Goal: Check status: Check status

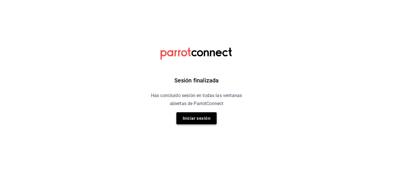
click at [199, 120] on button "Iniciar sesión" at bounding box center [196, 118] width 40 height 12
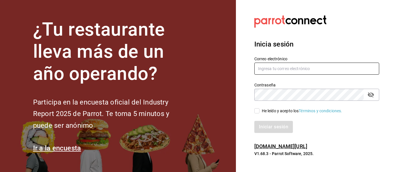
type input "[EMAIL_ADDRESS][DOMAIN_NAME]"
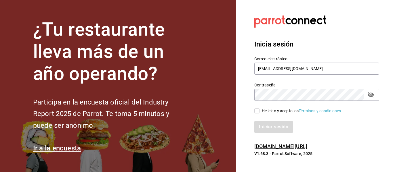
click at [257, 112] on input "He leído y acepto los Términos y condiciones." at bounding box center [256, 110] width 5 height 5
checkbox input "true"
click at [270, 126] on button "Iniciar sesión" at bounding box center [273, 127] width 39 height 12
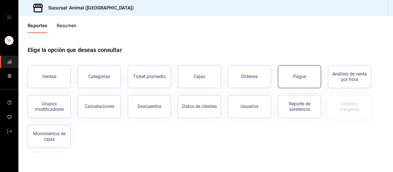
click at [296, 79] on div "Pagos" at bounding box center [299, 76] width 13 height 5
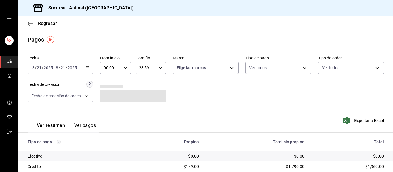
click at [126, 68] on icon "button" at bounding box center [125, 68] width 4 height 4
click at [108, 109] on span "04" at bounding box center [107, 109] width 6 height 5
type input "04:00"
click at [229, 69] on div at bounding box center [196, 86] width 393 height 172
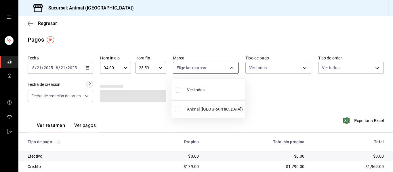
click at [229, 67] on body "Sucursal: Animal (Puebla) Regresar Pagos Fecha 2025-08-21 8 / 21 / 2025 - 2025-…" at bounding box center [196, 86] width 393 height 172
click at [218, 89] on li "Ver todas" at bounding box center [208, 89] width 74 height 17
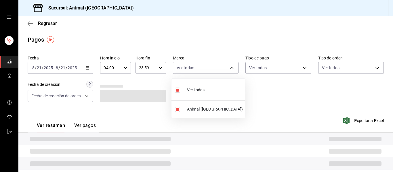
type input "96838179-8fbb-4073-aae3-1789726318c8"
checkbox input "true"
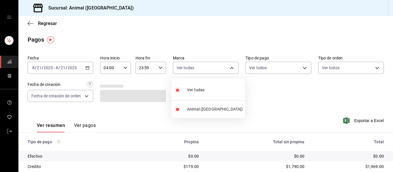
click at [253, 98] on div at bounding box center [196, 86] width 393 height 172
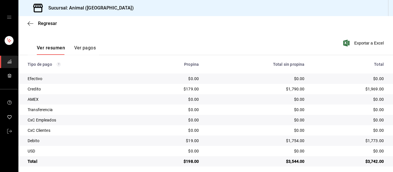
scroll to position [82, 0]
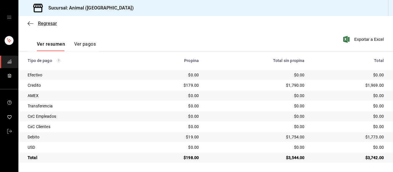
click at [31, 25] on icon "button" at bounding box center [31, 23] width 6 height 5
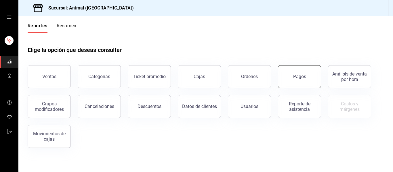
click at [289, 80] on button "Pagos" at bounding box center [299, 76] width 43 height 23
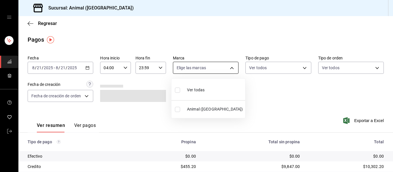
click at [227, 67] on body "Sucursal: Animal (Puebla) Regresar Pagos Fecha 2025-08-21 8 / 21 / 2025 - 2025-…" at bounding box center [196, 86] width 393 height 172
click at [214, 95] on li "Ver todas" at bounding box center [208, 89] width 74 height 17
type input "96838179-8fbb-4073-aae3-1789726318c8"
checkbox input "true"
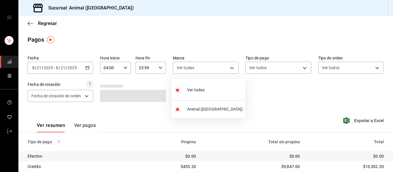
click at [248, 93] on div at bounding box center [196, 86] width 393 height 172
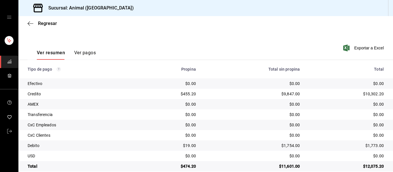
scroll to position [82, 0]
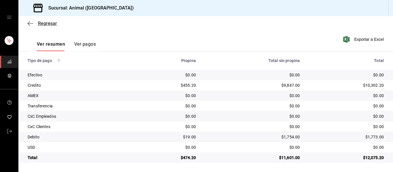
click at [28, 23] on icon "button" at bounding box center [29, 23] width 2 height 4
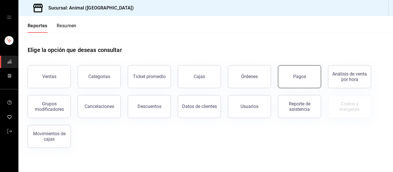
click at [293, 75] on button "Pagos" at bounding box center [299, 76] width 43 height 23
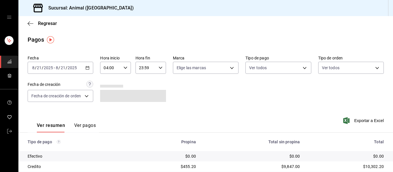
click at [126, 67] on icon "button" at bounding box center [125, 68] width 4 height 4
click at [109, 82] on span "04" at bounding box center [107, 82] width 6 height 5
click at [186, 95] on div at bounding box center [196, 86] width 393 height 172
click at [159, 96] on body "Sucursal: Animal (Puebla) Regresar Pagos Fecha 2025-08-21 8 / 21 / 2025 - 2025-…" at bounding box center [196, 86] width 393 height 172
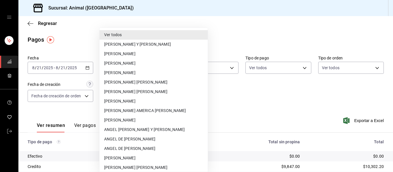
click at [217, 101] on div at bounding box center [196, 86] width 393 height 172
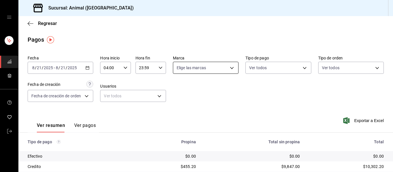
click at [231, 68] on body "Sucursal: Animal (Puebla) Regresar Pagos Fecha 2025-08-21 8 / 21 / 2025 - 2025-…" at bounding box center [196, 86] width 393 height 172
click at [214, 92] on li "Ver todas" at bounding box center [208, 89] width 74 height 17
type input "96838179-8fbb-4073-aae3-1789726318c8"
checkbox input "true"
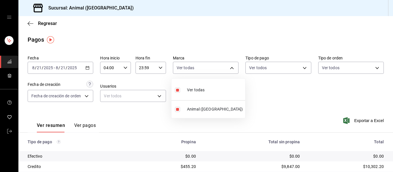
click at [258, 94] on div at bounding box center [196, 86] width 393 height 172
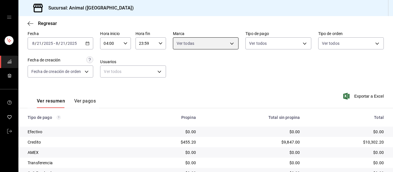
scroll to position [82, 0]
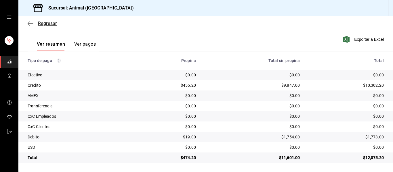
click at [29, 22] on icon "button" at bounding box center [31, 23] width 6 height 5
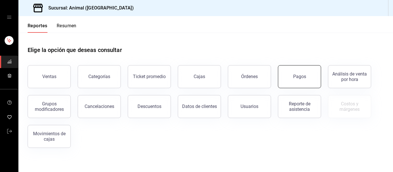
click at [297, 81] on button "Pagos" at bounding box center [299, 76] width 43 height 23
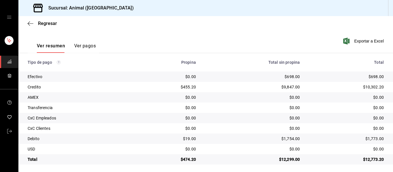
scroll to position [82, 0]
